Goal: Task Accomplishment & Management: Complete application form

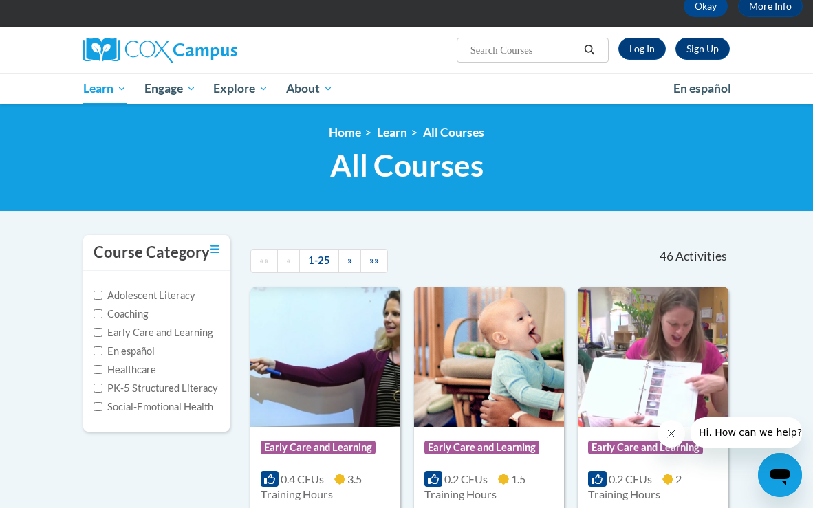
scroll to position [76, 0]
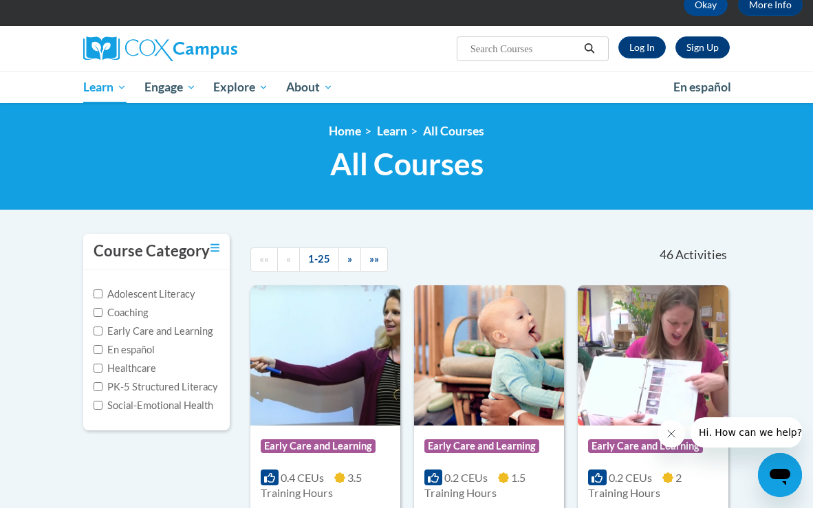
click at [691, 42] on link "Sign Up" at bounding box center [703, 47] width 54 height 22
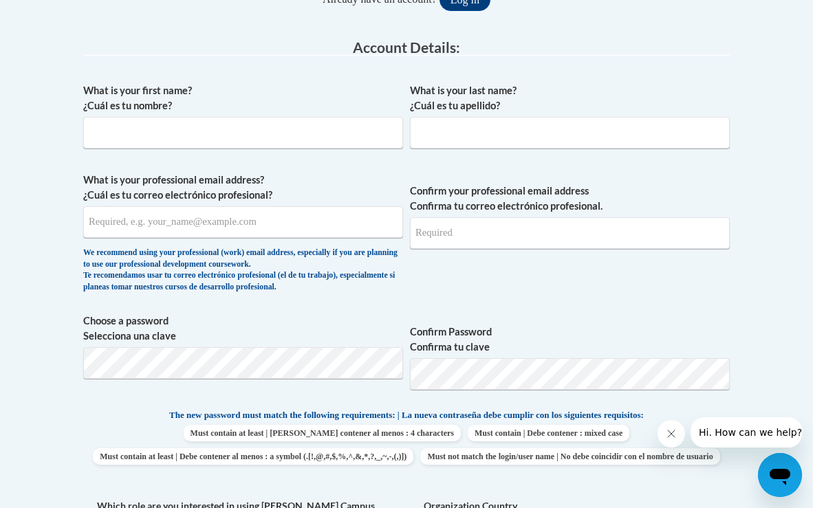
scroll to position [360, 0]
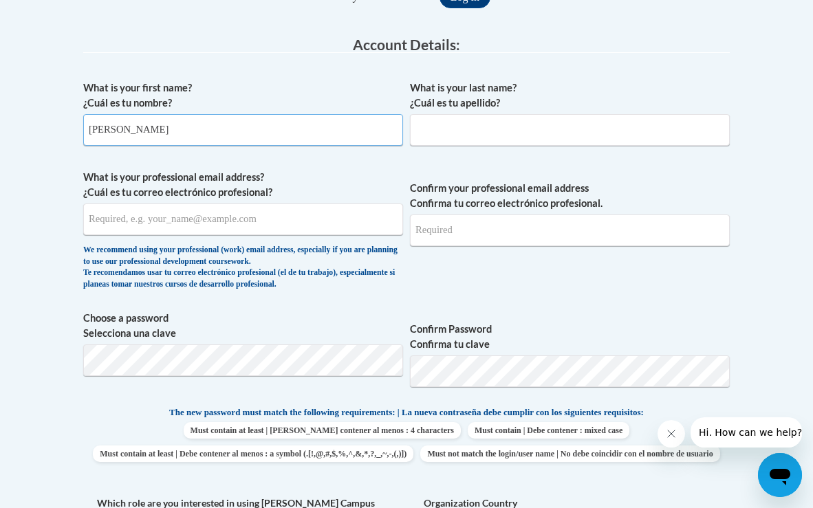
type input "[PERSON_NAME]"
click at [484, 135] on input "What is your last name? ¿Cuál es tu apellido?" at bounding box center [570, 130] width 320 height 32
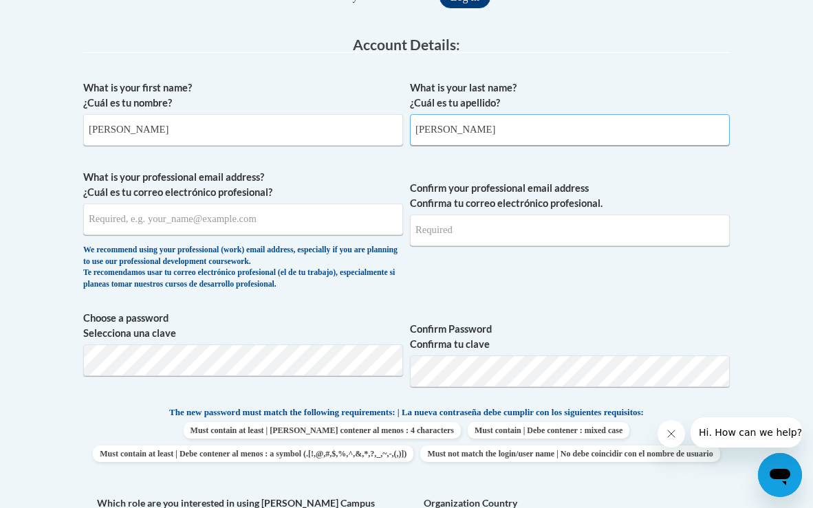
type input "[PERSON_NAME]"
click at [292, 219] on input "What is your professional email address? ¿Cuál es tu correo electrónico profesi…" at bounding box center [243, 220] width 320 height 32
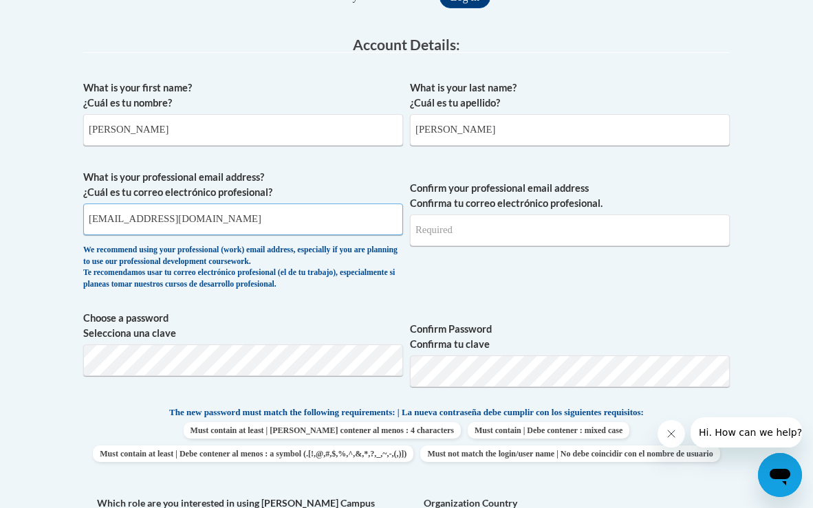
type input "[EMAIL_ADDRESS][DOMAIN_NAME]"
click at [482, 239] on input "Confirm your professional email address Confirma tu correo electrónico profesio…" at bounding box center [570, 231] width 320 height 32
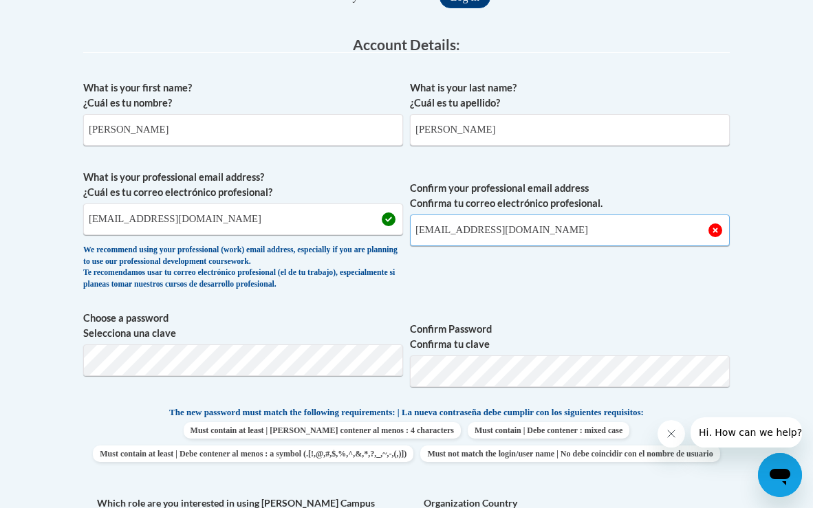
type input "achloe2022@gmail.com"
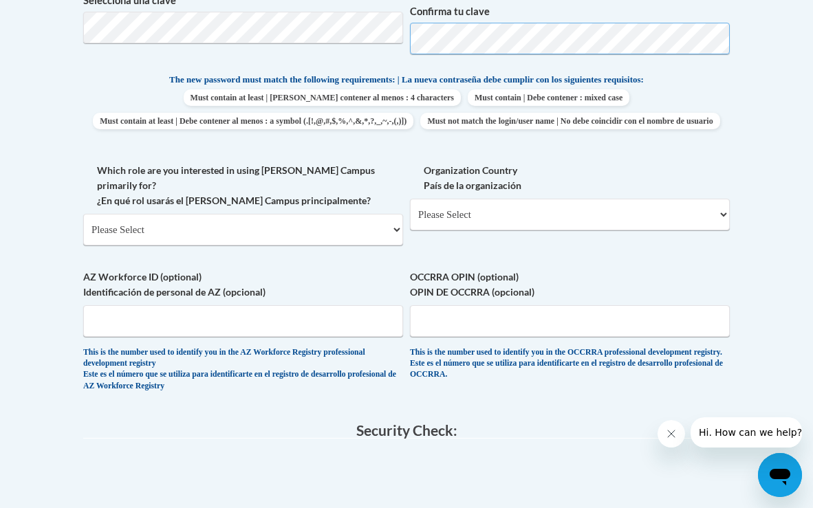
scroll to position [703, 0]
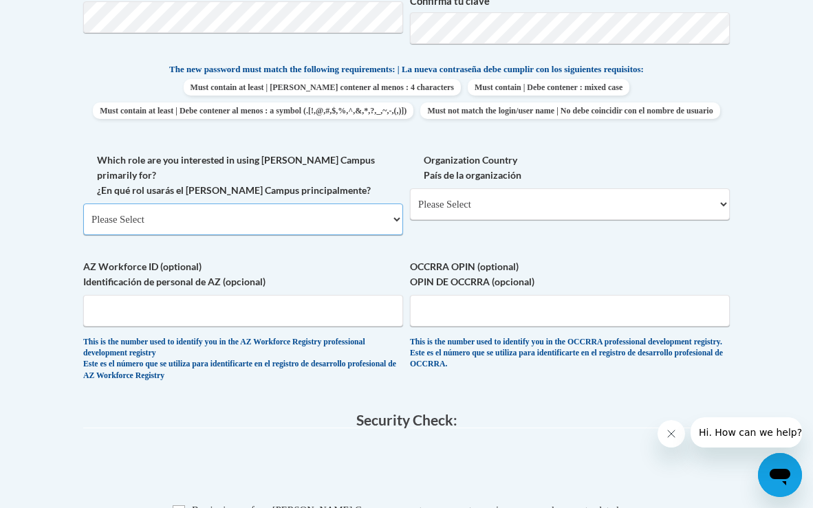
select select "fbf2d438-af2f-41f8-98f1-81c410e29de3"
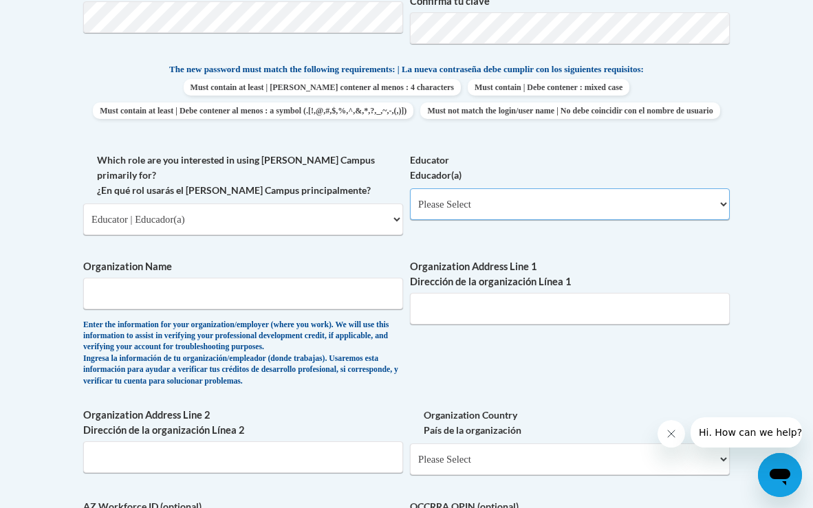
select select "8e40623d-54d0-45cd-9f92-5df65cd3f8cf"
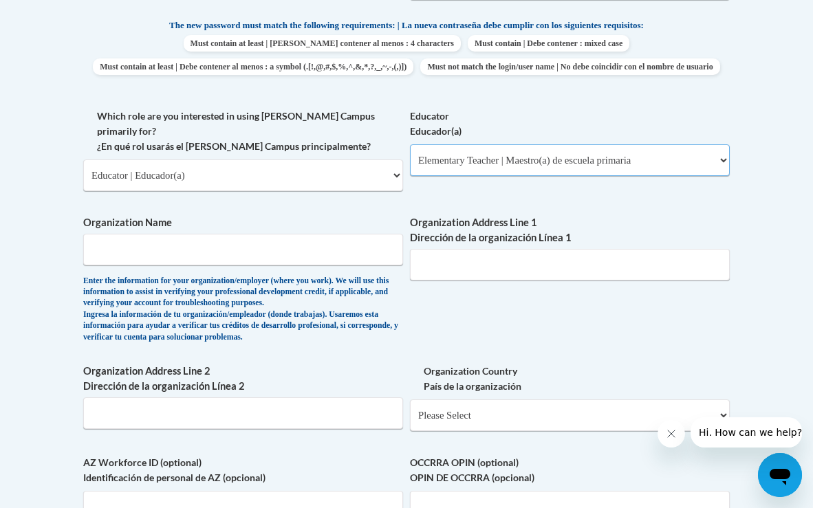
scroll to position [755, 0]
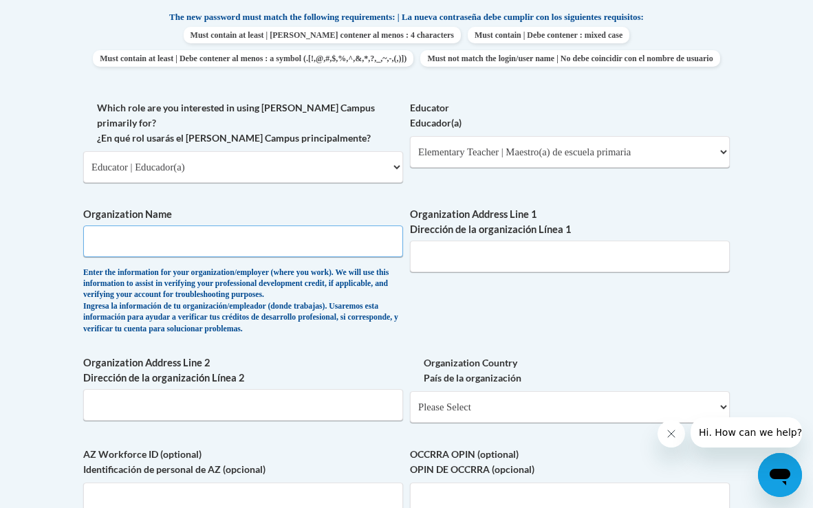
click at [346, 250] on input "Organization Name" at bounding box center [243, 242] width 320 height 32
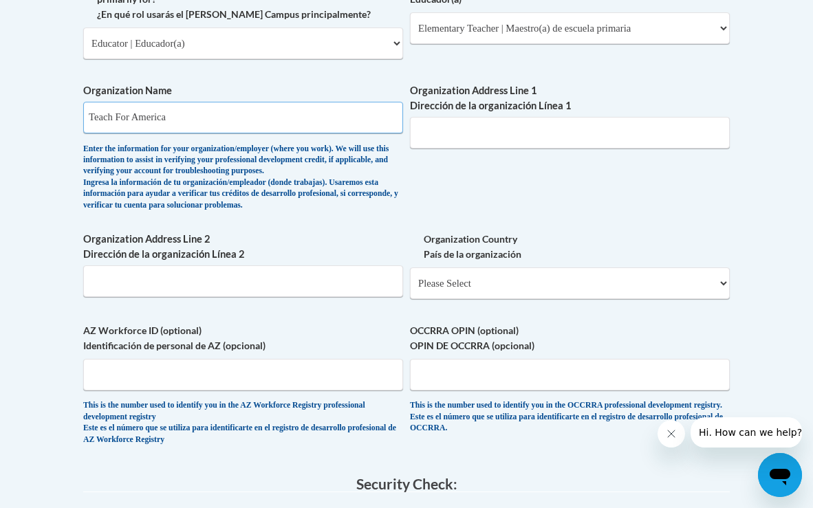
scroll to position [882, 0]
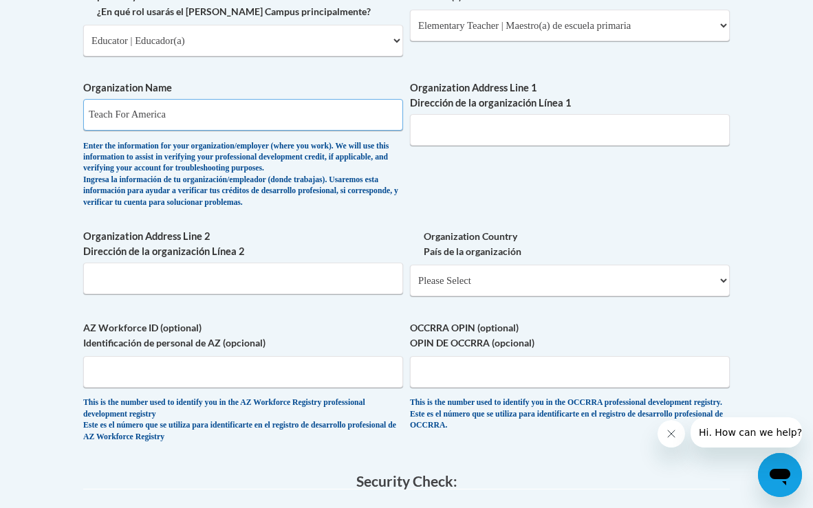
type input "Teach For America"
select select "ad49bcad-a171-4b2e-b99c-48b446064914"
select select
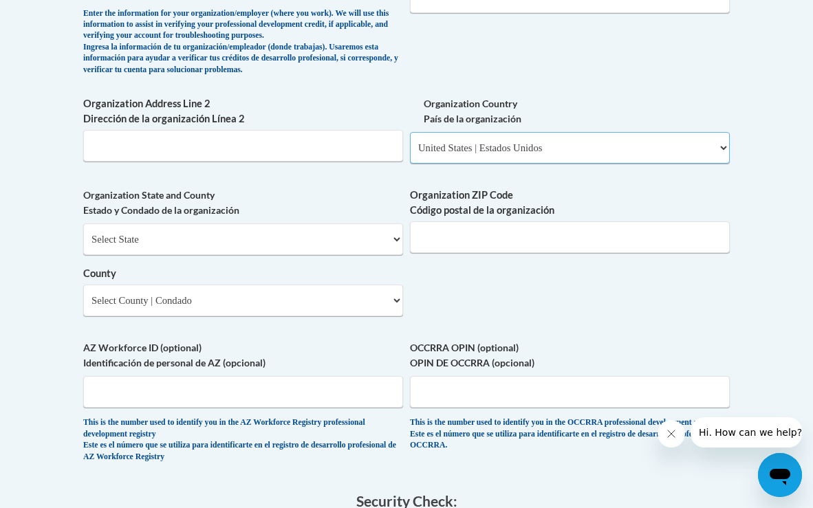
scroll to position [1015, 0]
select select "Louisiana"
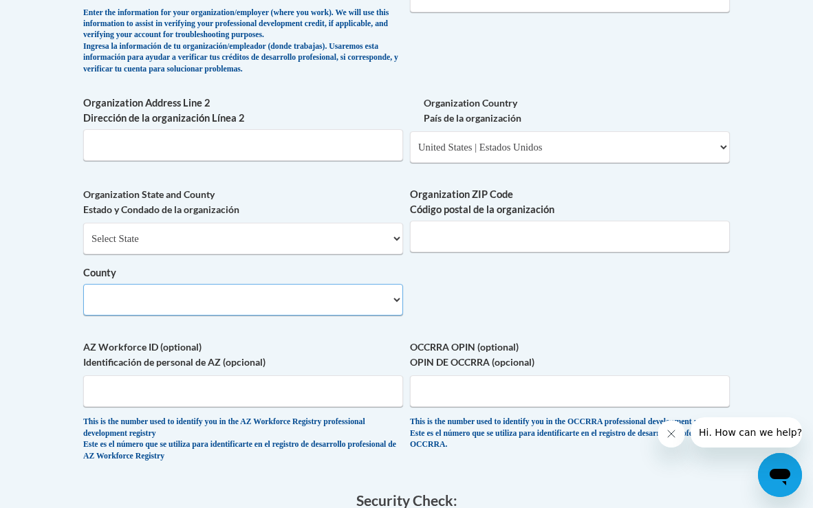
click at [197, 301] on select "County" at bounding box center [243, 300] width 320 height 32
click at [202, 299] on select "County" at bounding box center [243, 300] width 320 height 32
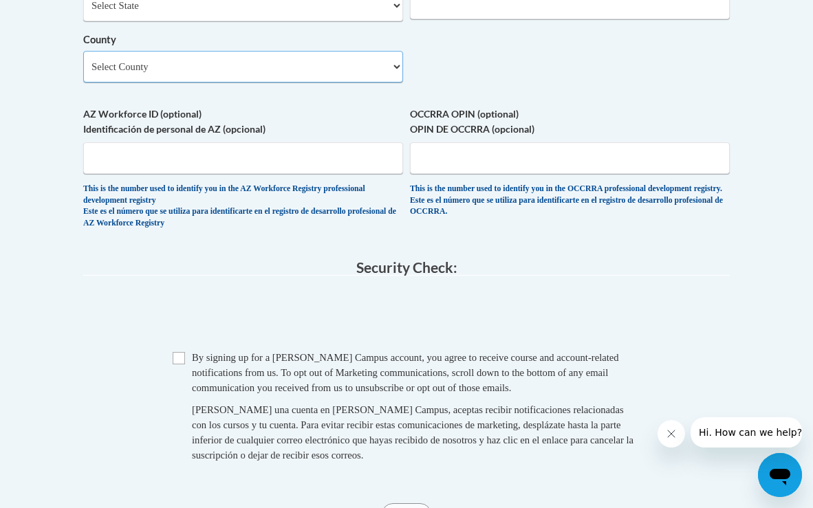
scroll to position [1256, 0]
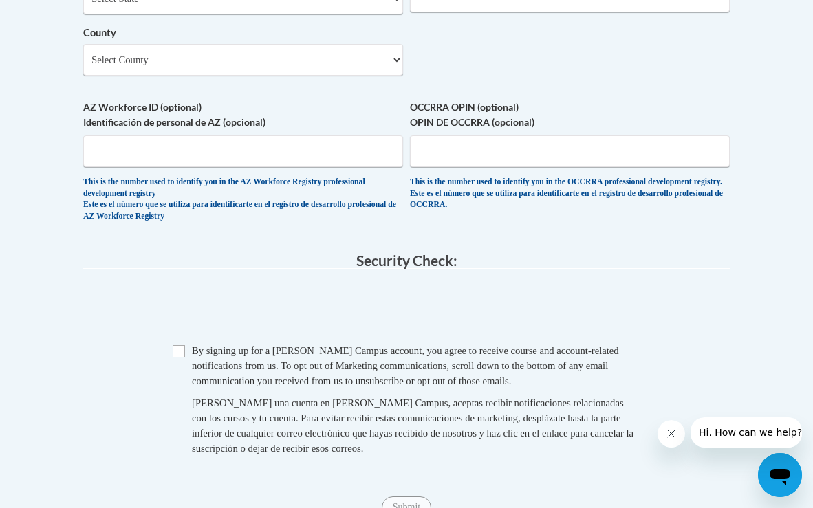
click at [177, 345] on input "Checkbox" at bounding box center [179, 351] width 12 height 12
checkbox input "true"
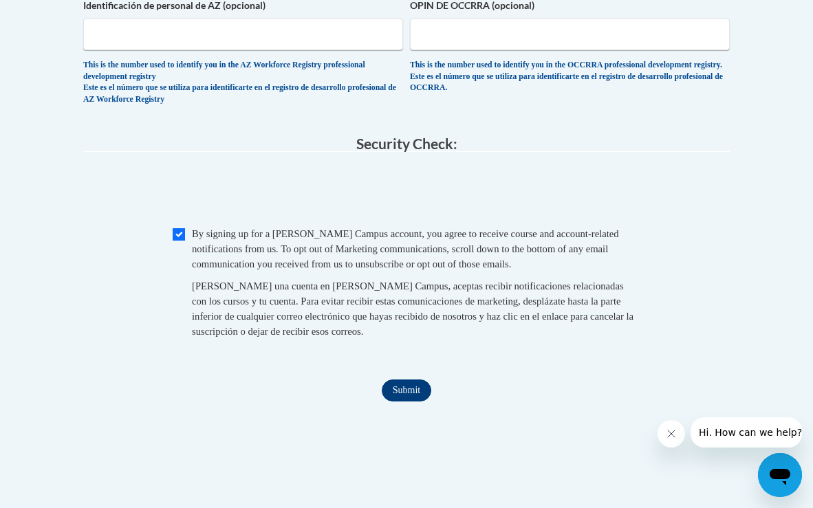
click at [419, 380] on input "Submit" at bounding box center [407, 391] width 50 height 22
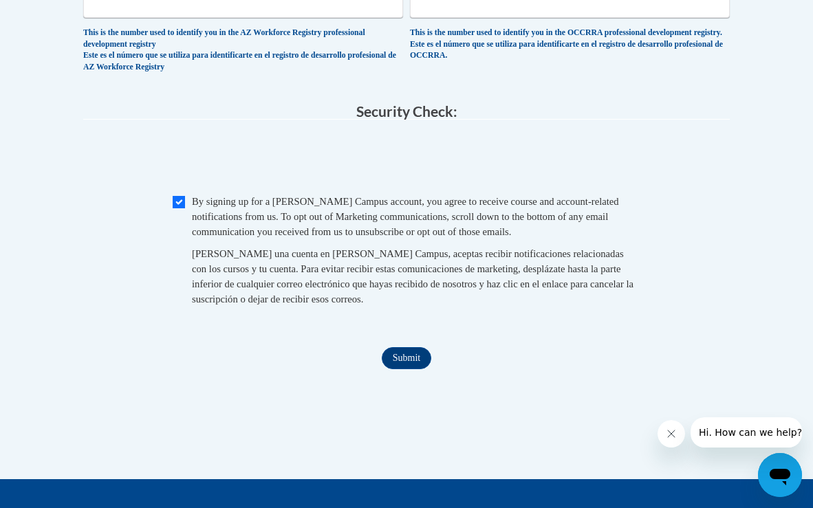
scroll to position [1408, 0]
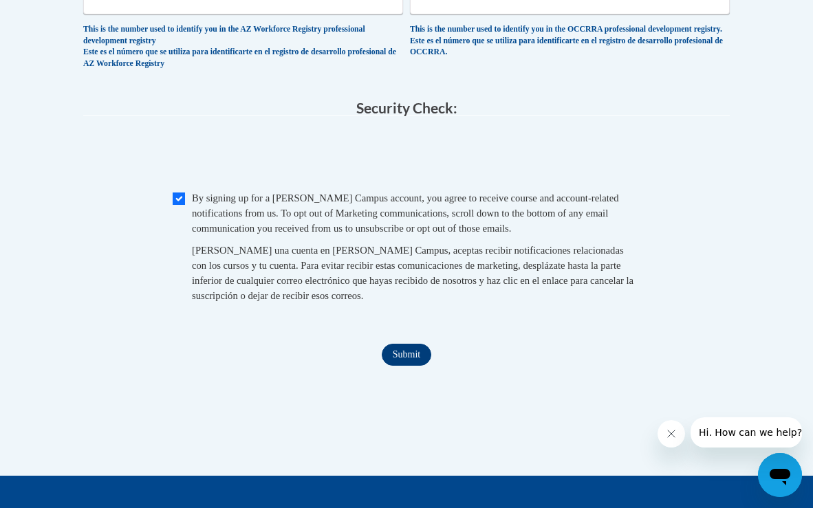
click at [397, 344] on input "Submit" at bounding box center [407, 355] width 50 height 22
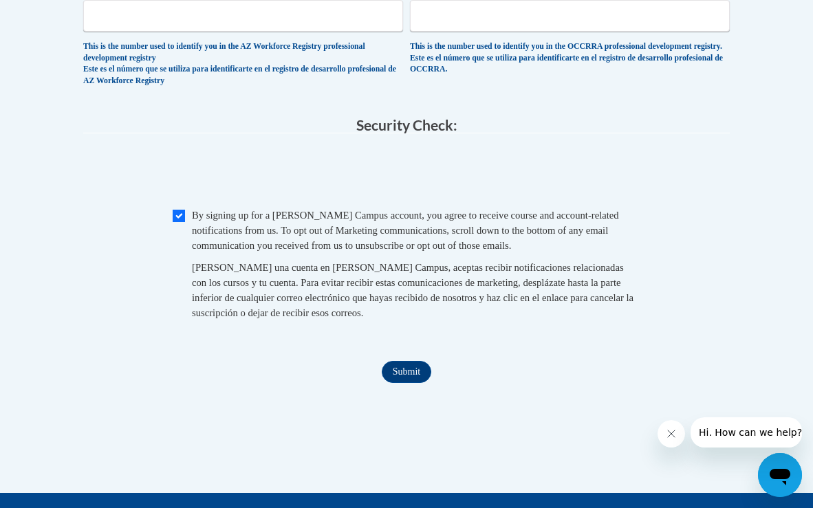
scroll to position [1393, 0]
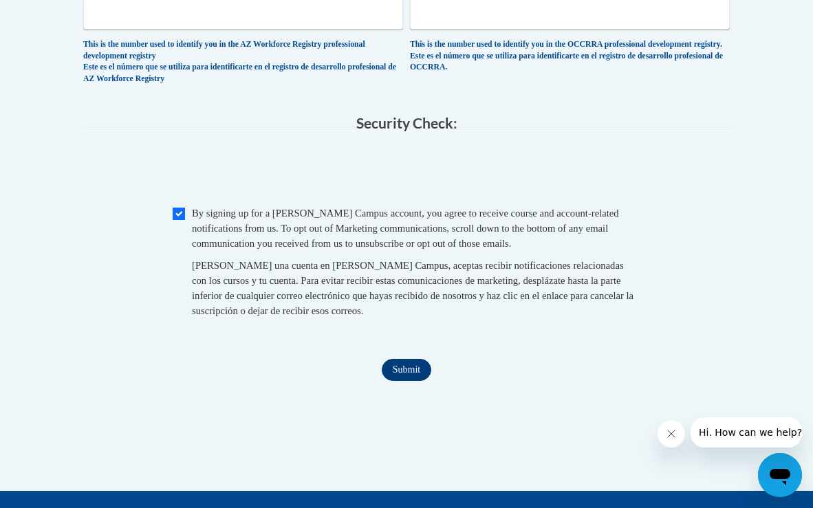
click at [419, 359] on input "Submit" at bounding box center [407, 370] width 50 height 22
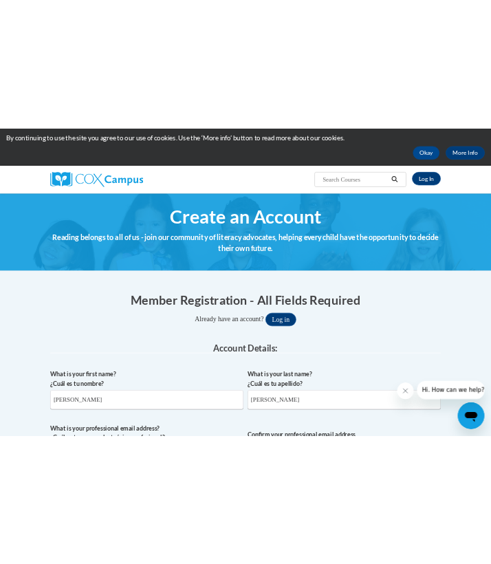
scroll to position [47, 0]
